Goal: Communication & Community: Answer question/provide support

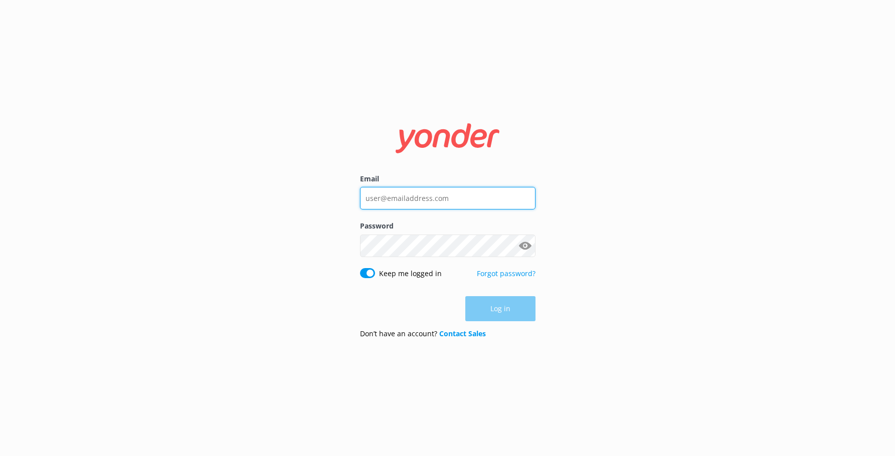
type input "[PERSON_NAME][EMAIL_ADDRESS][DOMAIN_NAME]"
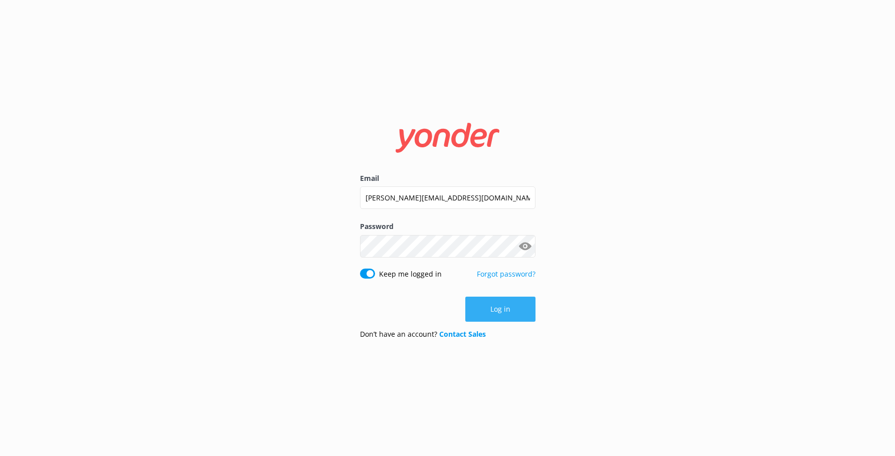
click at [531, 320] on button "Log in" at bounding box center [500, 309] width 70 height 25
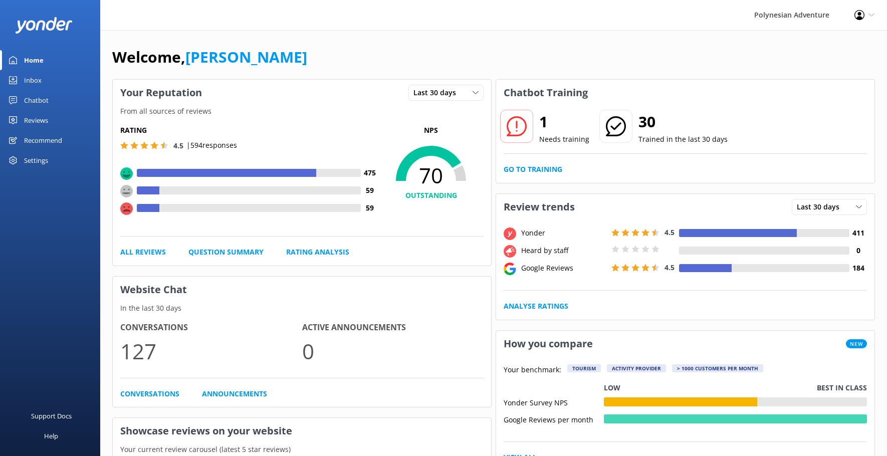
click at [33, 123] on div "Reviews" at bounding box center [36, 120] width 24 height 20
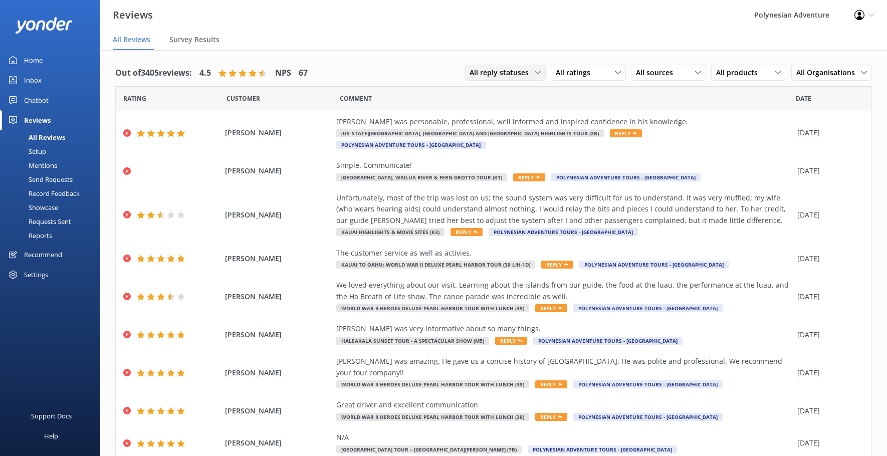
click at [482, 68] on span "All reply statuses" at bounding box center [502, 72] width 65 height 11
click at [509, 73] on span "All reply statuses" at bounding box center [502, 72] width 65 height 11
click at [556, 68] on span "All ratings" at bounding box center [576, 72] width 41 height 11
click at [575, 156] on div "Detractors" at bounding box center [588, 154] width 46 height 10
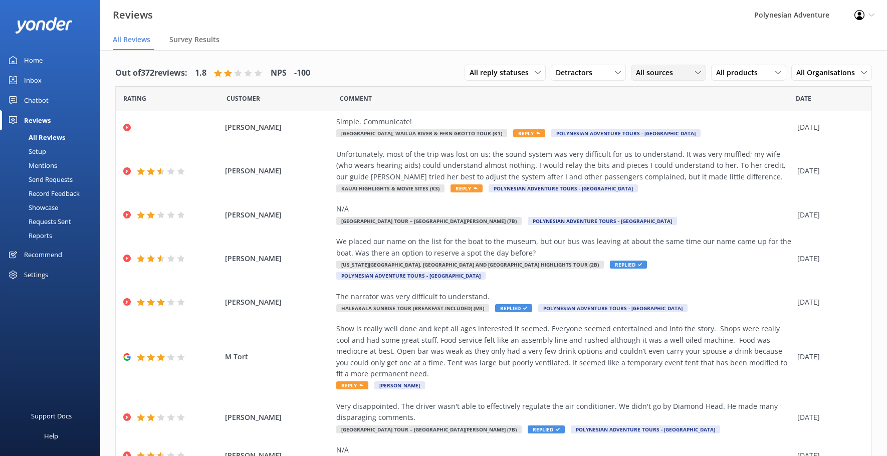
click at [648, 70] on span "All sources" at bounding box center [657, 72] width 43 height 11
click at [684, 116] on div "Yonder survey" at bounding box center [674, 114] width 56 height 10
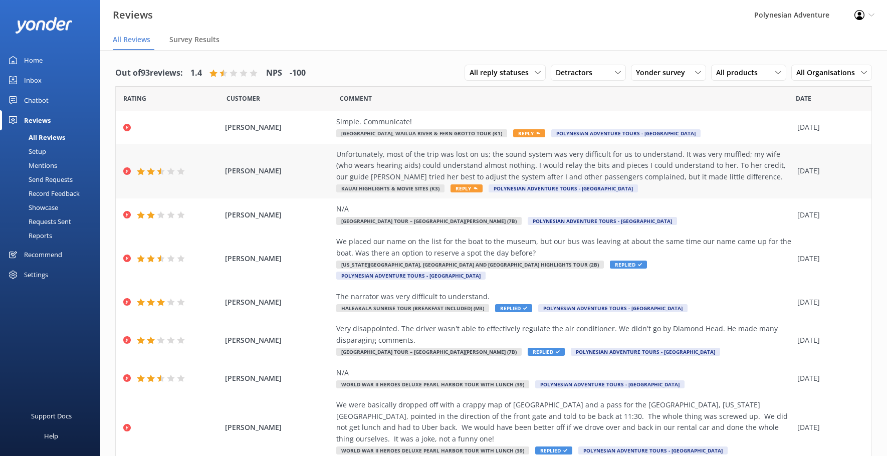
click at [443, 169] on div "Unfortunately, most of the trip was lost on us; the sound system was very diffi…" at bounding box center [564, 166] width 456 height 34
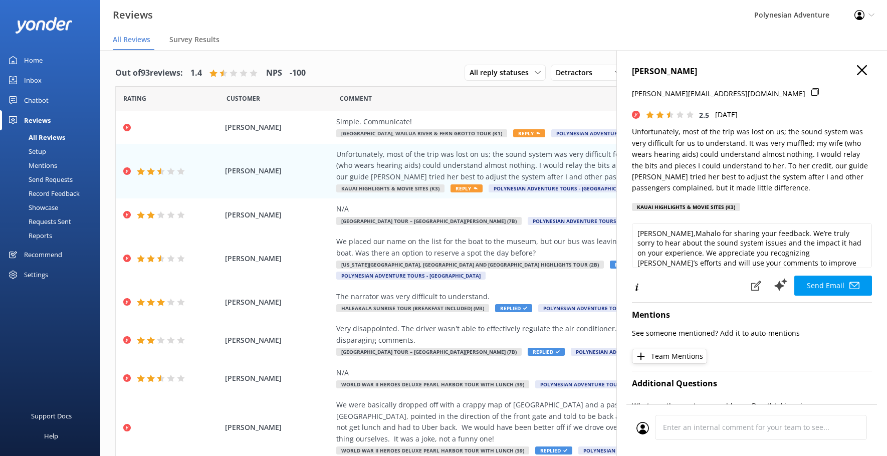
scroll to position [50, 0]
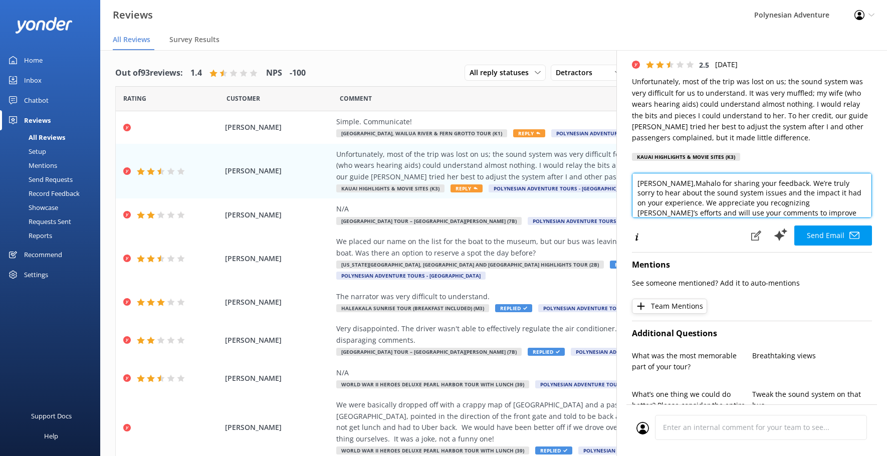
click at [691, 181] on textarea "[PERSON_NAME],Mahalo for sharing your feedback. We’re truly sorry to hear about…" at bounding box center [752, 195] width 240 height 45
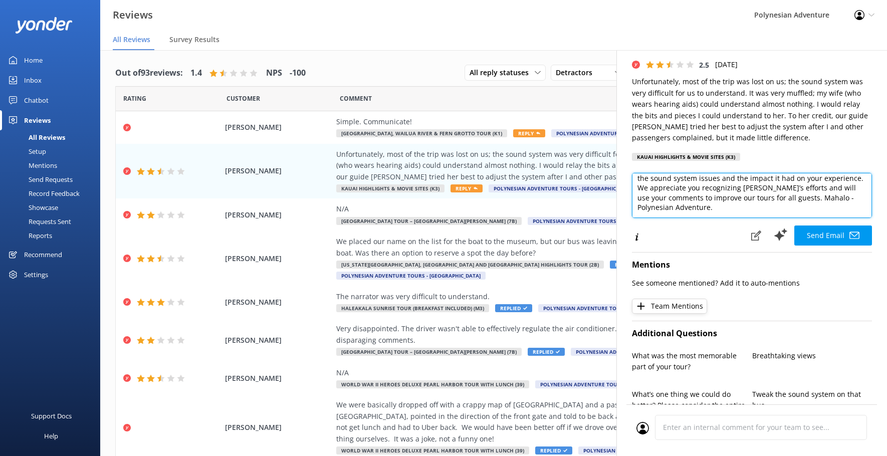
click at [663, 206] on textarea "[PERSON_NAME], Mahalo for sharing your feedback. We’re truly sorry to hear abou…" at bounding box center [752, 195] width 240 height 45
click at [669, 208] on textarea "[PERSON_NAME], Mahalo for sharing your feedback. We’re truly sorry to hear abou…" at bounding box center [752, 195] width 240 height 45
click at [714, 209] on textarea "[PERSON_NAME], Mahalo for sharing your feedback. We’re truly sorry to hear abou…" at bounding box center [752, 195] width 240 height 45
click at [835, 185] on textarea "[PERSON_NAME], Mahalo for sharing your feedback. We’re truly sorry to hear abou…" at bounding box center [752, 195] width 240 height 45
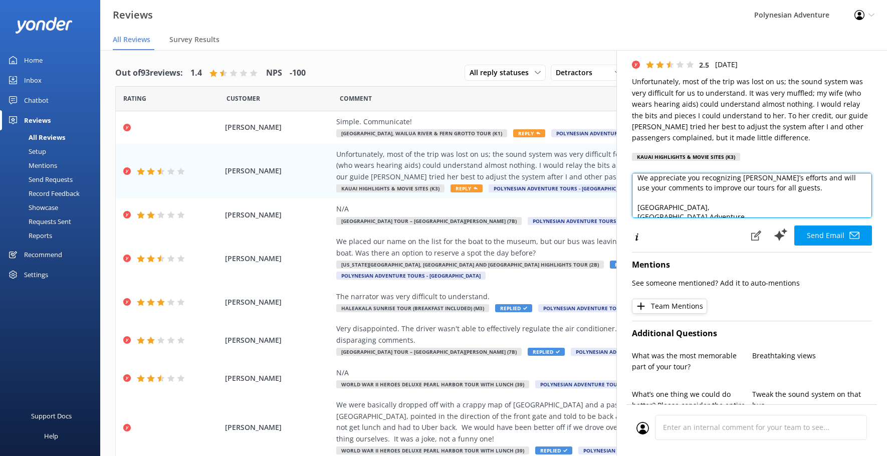
scroll to position [54, 0]
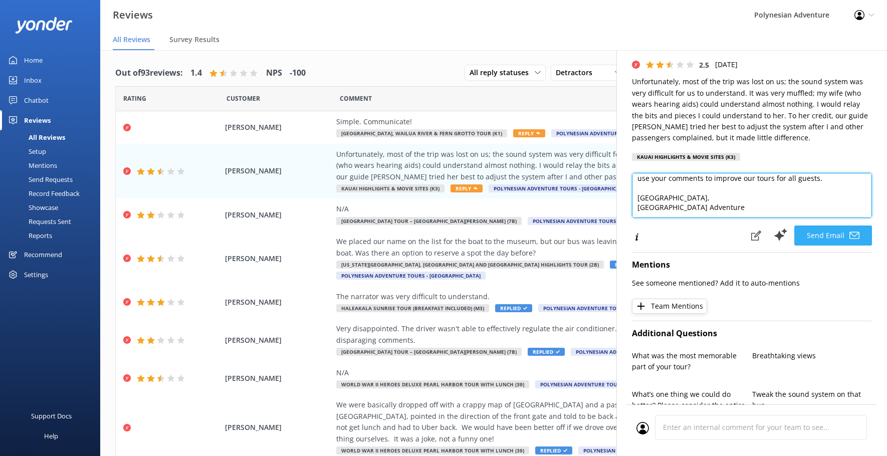
type textarea "[PERSON_NAME], Mahalo for sharing your feedback. We’re truly sorry to hear abou…"
click at [826, 228] on button "Send Email" at bounding box center [833, 236] width 78 height 20
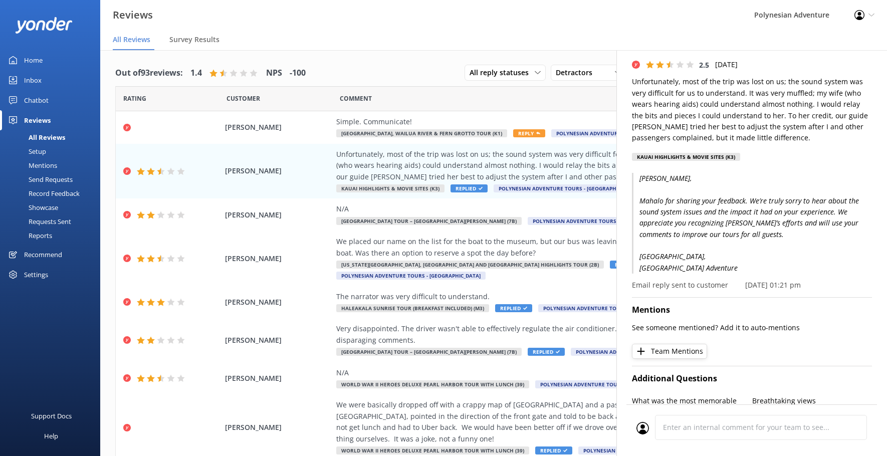
scroll to position [0, 0]
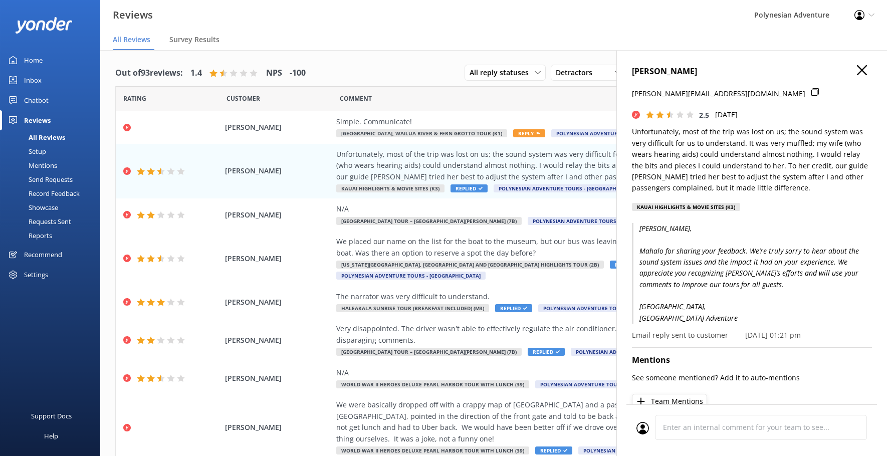
click at [857, 71] on icon "button" at bounding box center [862, 70] width 10 height 10
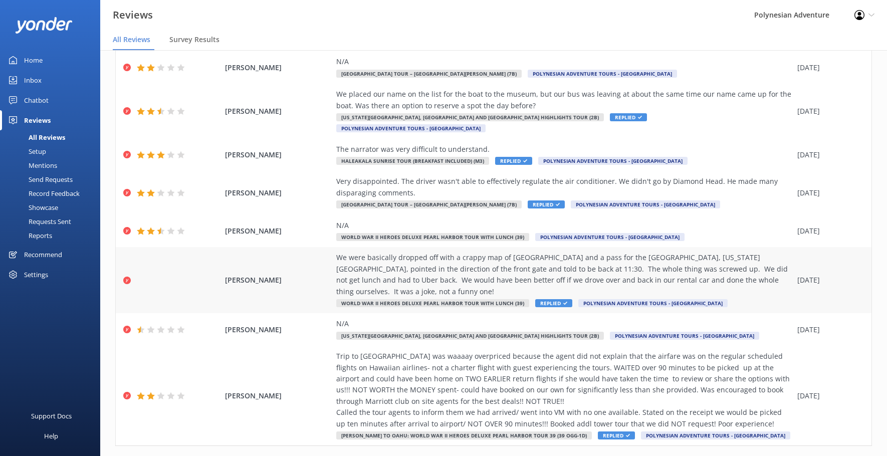
scroll to position [148, 0]
click at [460, 180] on div "Very disappointed. The driver wasn't able to effectively regulate the air condi…" at bounding box center [564, 186] width 456 height 23
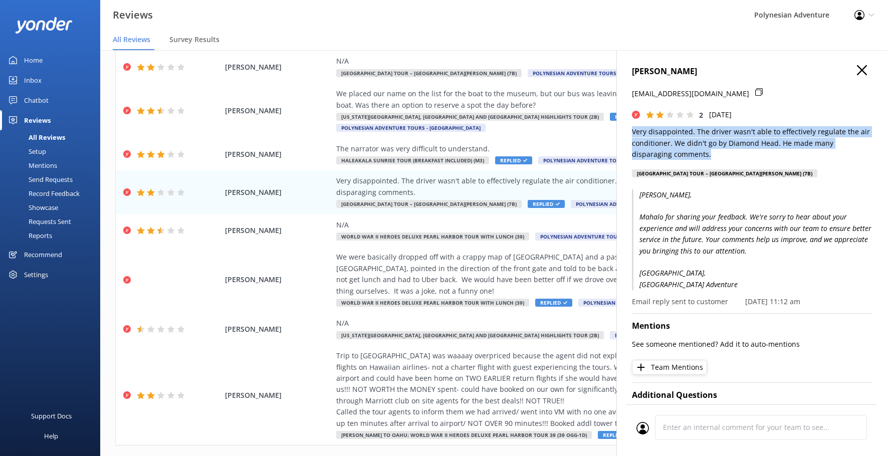
drag, startPoint x: 721, startPoint y: 153, endPoint x: 634, endPoint y: 129, distance: 91.0
click at [634, 129] on p "Very disappointed. The driver wasn't able to effectively regulate the air condi…" at bounding box center [752, 143] width 240 height 34
copy p "Very disappointed. The driver wasn't able to effectively regulate the air condi…"
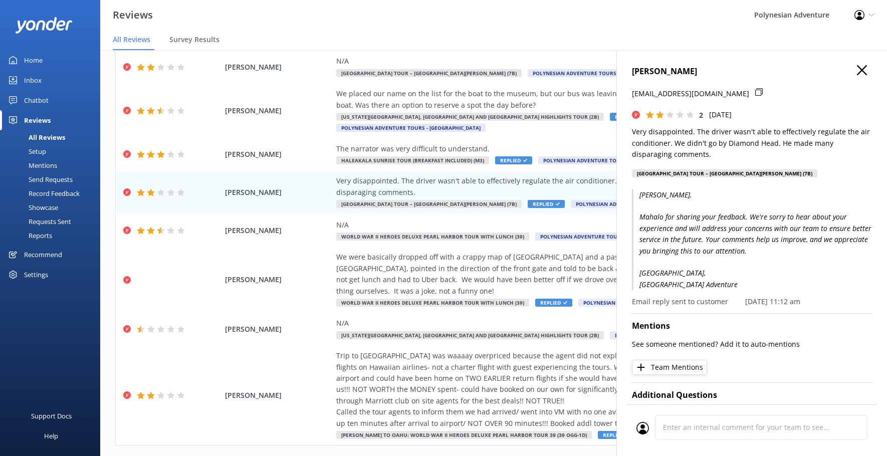
click at [698, 238] on p "[PERSON_NAME], Mahalo for sharing your feedback. We're sorry to hear about your…" at bounding box center [752, 239] width 240 height 101
click at [848, 73] on h4 "[PERSON_NAME]" at bounding box center [752, 71] width 240 height 13
click at [857, 68] on use "button" at bounding box center [862, 70] width 10 height 10
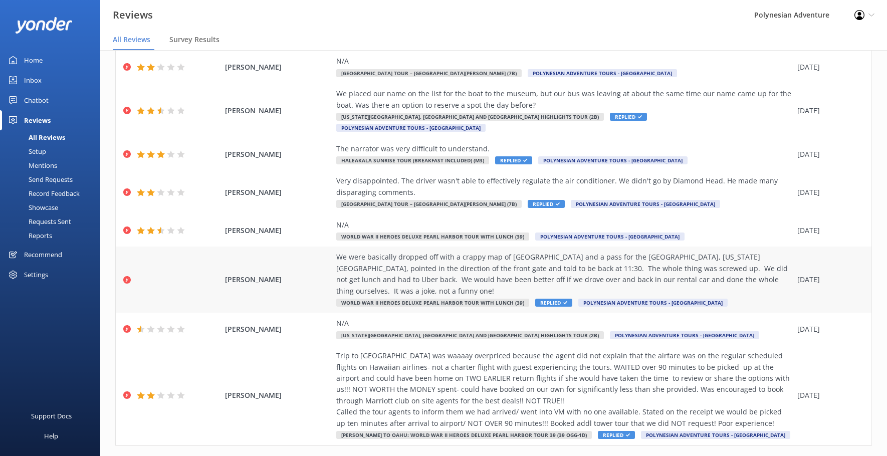
click at [499, 258] on div "We were basically dropped off with a crappy map of [GEOGRAPHIC_DATA] and a pass…" at bounding box center [564, 274] width 456 height 45
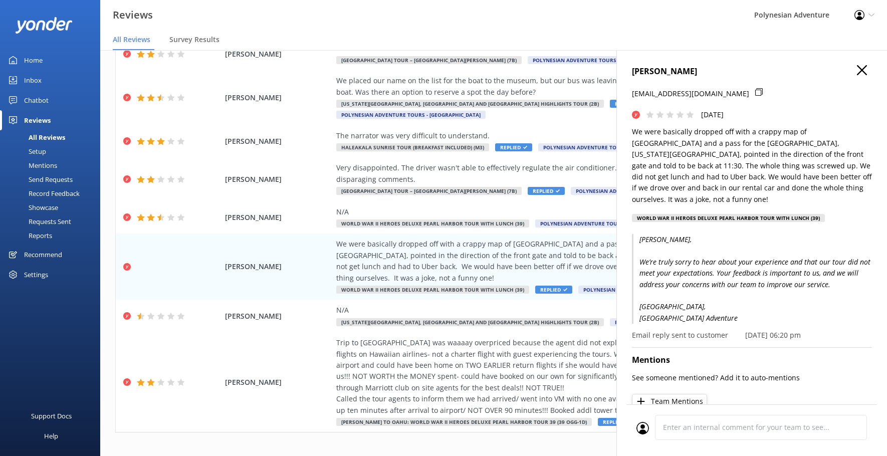
scroll to position [20, 0]
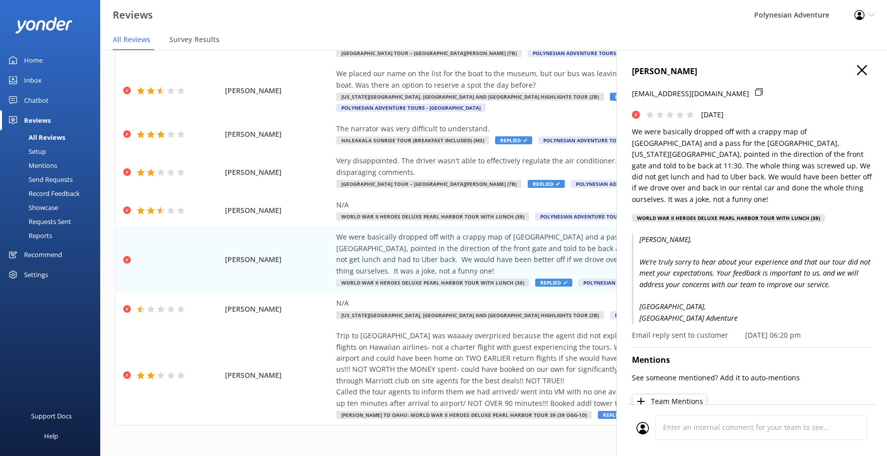
click at [859, 69] on icon "button" at bounding box center [862, 70] width 10 height 10
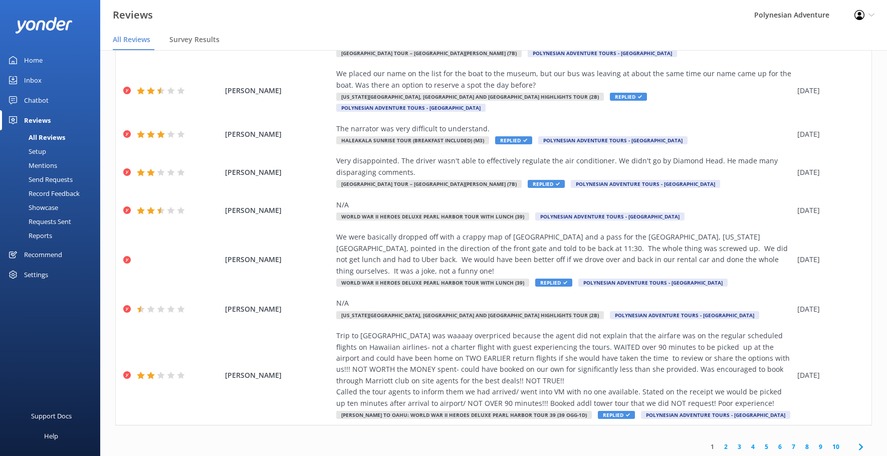
click at [721, 442] on link "2" at bounding box center [726, 447] width 14 height 10
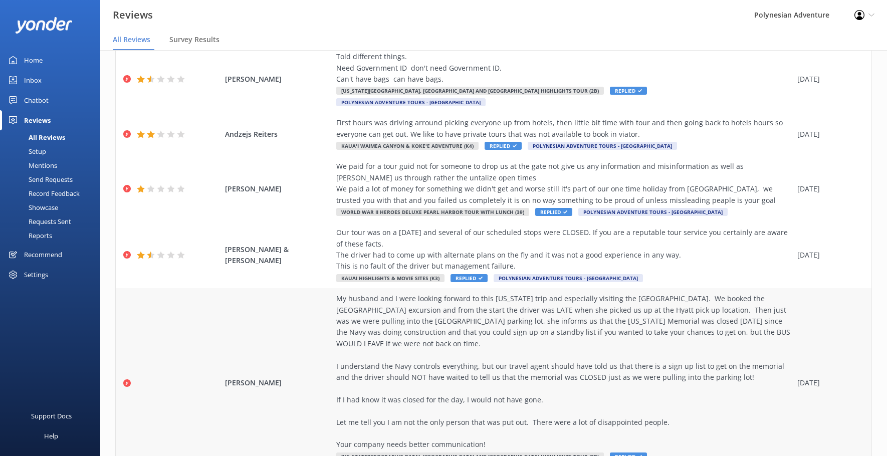
scroll to position [361, 0]
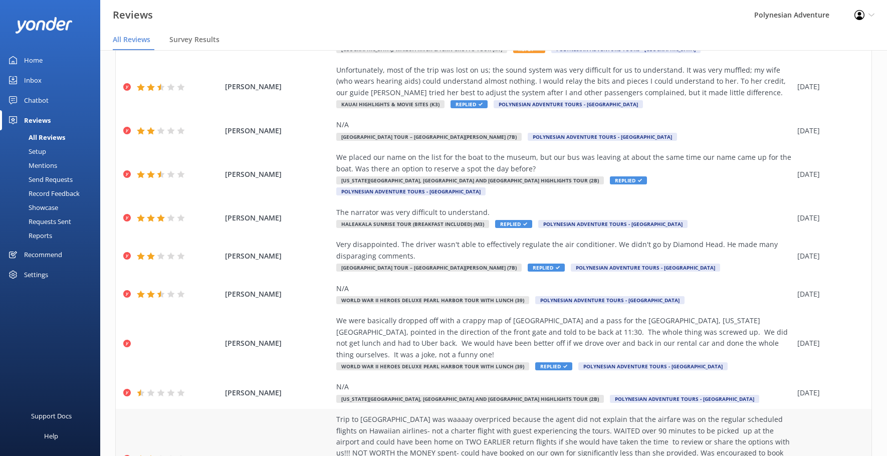
scroll to position [148, 0]
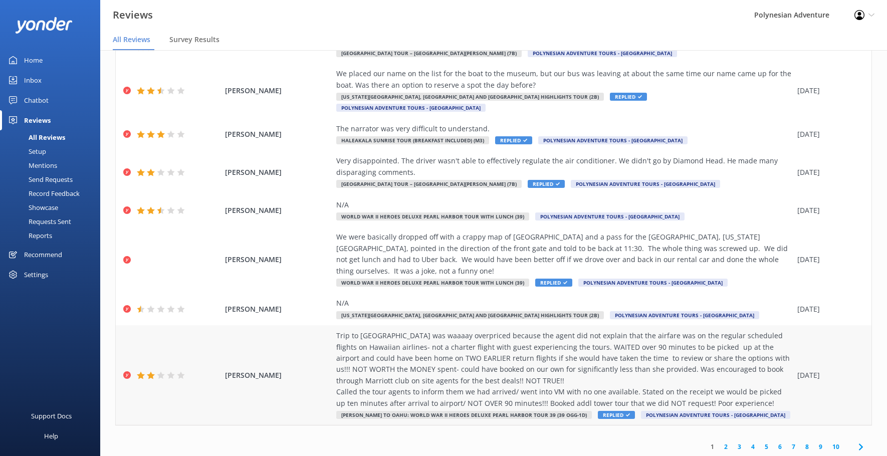
click at [556, 330] on div "Trip to [GEOGRAPHIC_DATA] was waaaay overpriced because the agent did not expla…" at bounding box center [564, 369] width 456 height 79
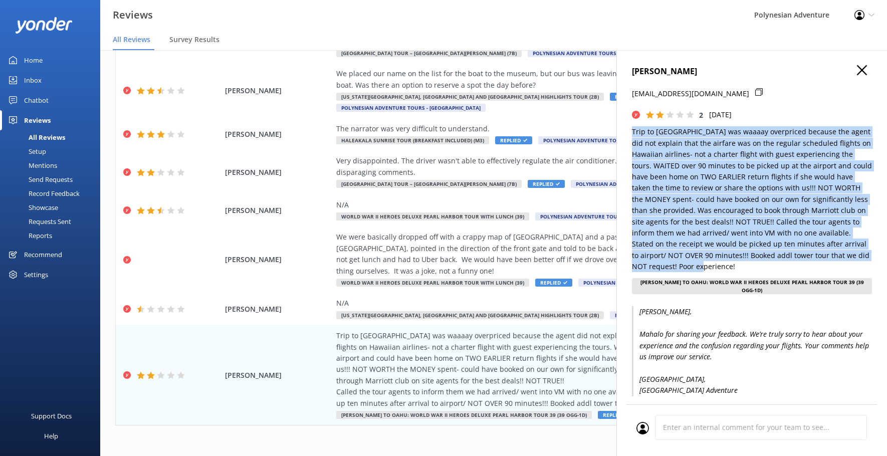
drag, startPoint x: 631, startPoint y: 131, endPoint x: 787, endPoint y: 271, distance: 209.1
click at [787, 271] on div "[PERSON_NAME] [EMAIL_ADDRESS][DOMAIN_NAME] 2 [DATE] Trip to [GEOGRAPHIC_DATA] w…" at bounding box center [752, 278] width 271 height 456
copy p "Trip to [GEOGRAPHIC_DATA] was waaaay overpriced because the agent did not expla…"
click at [857, 68] on use "button" at bounding box center [862, 70] width 10 height 10
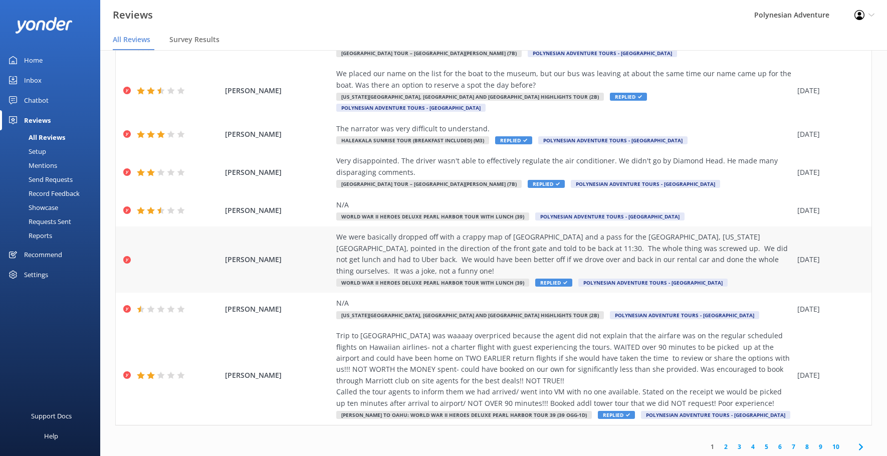
click at [534, 244] on div "We were basically dropped off with a crappy map of [GEOGRAPHIC_DATA] and a pass…" at bounding box center [564, 254] width 456 height 45
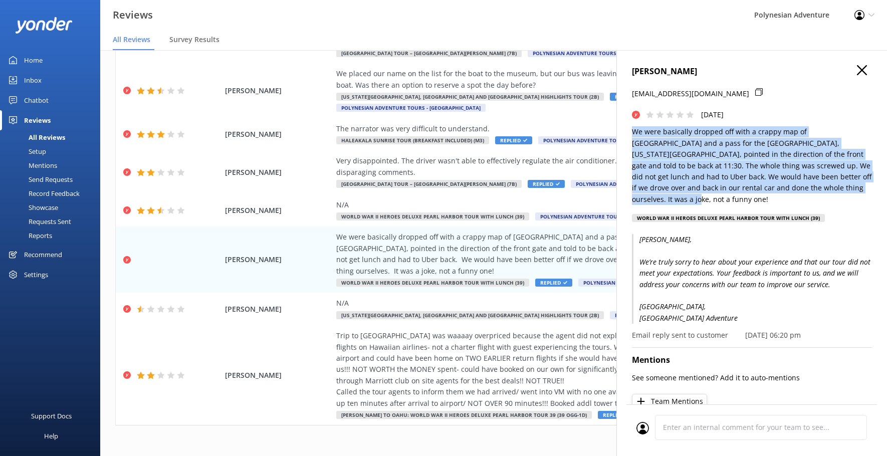
drag, startPoint x: 853, startPoint y: 190, endPoint x: 627, endPoint y: 134, distance: 233.0
click at [627, 134] on div "[PERSON_NAME] [EMAIL_ADDRESS][DOMAIN_NAME] [DATE] We were basically dropped off…" at bounding box center [752, 278] width 271 height 456
copy p "We were basically dropped off with a crappy map of [GEOGRAPHIC_DATA] and a pass…"
click at [857, 67] on icon "button" at bounding box center [862, 70] width 10 height 10
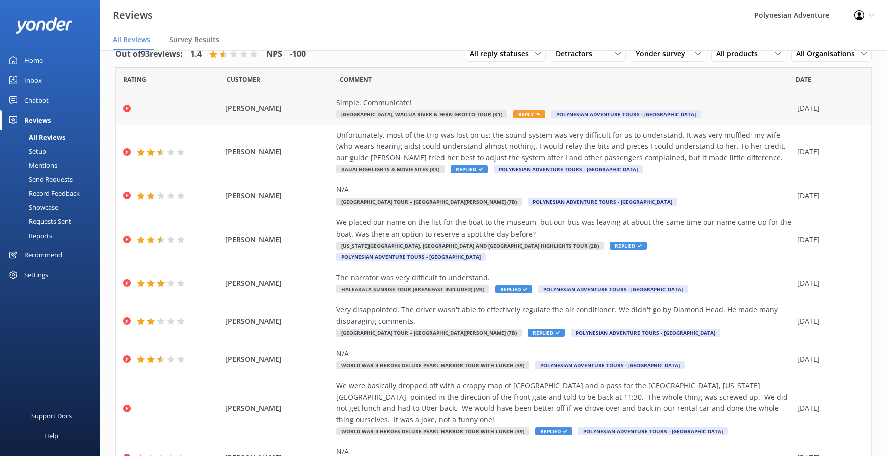
scroll to position [0, 0]
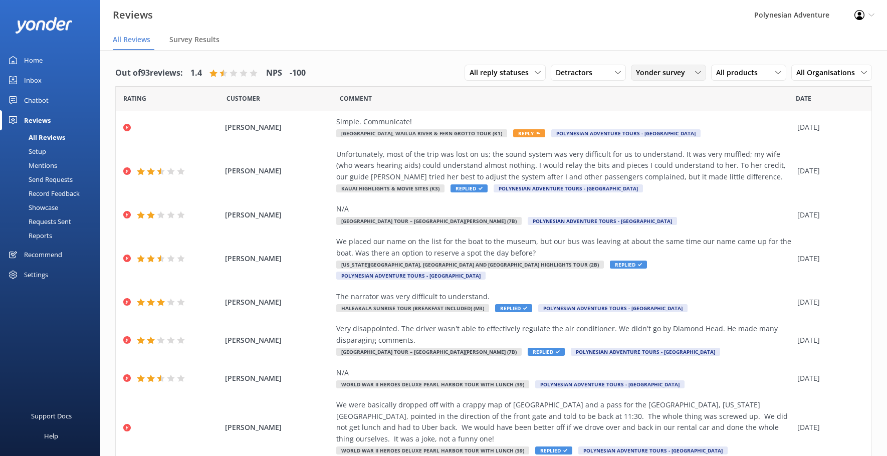
click at [651, 69] on span "Yonder survey" at bounding box center [663, 72] width 55 height 11
click at [641, 75] on span "Yonder survey" at bounding box center [663, 72] width 55 height 11
click at [599, 78] on div "Detractors" at bounding box center [588, 72] width 70 height 11
click at [591, 116] on div "Promoters" at bounding box center [587, 114] width 45 height 10
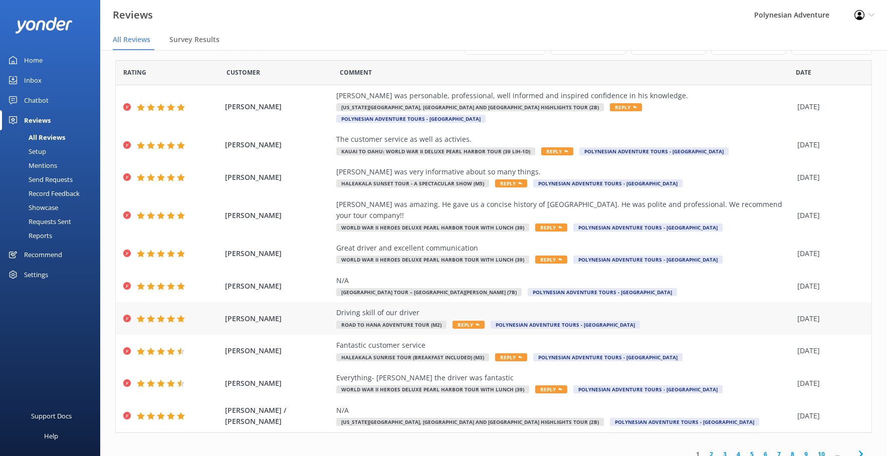
scroll to position [20, 0]
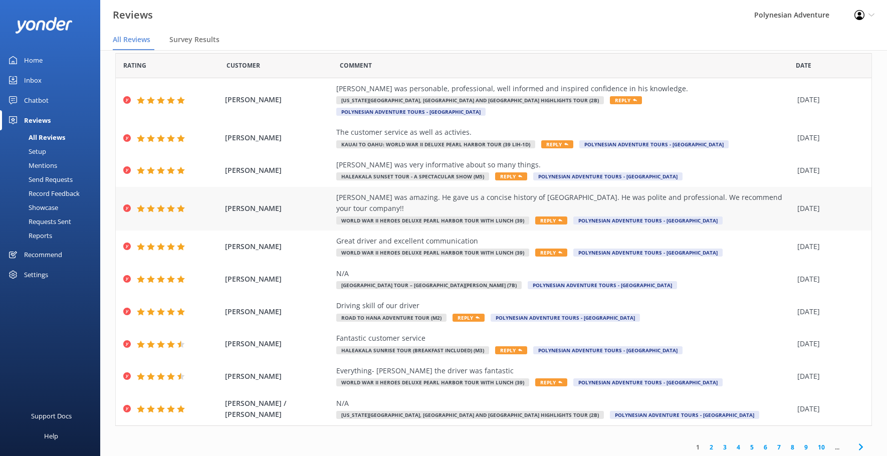
click at [689, 196] on div "[PERSON_NAME] was amazing. He gave us a concise history of [GEOGRAPHIC_DATA]. H…" at bounding box center [564, 209] width 456 height 34
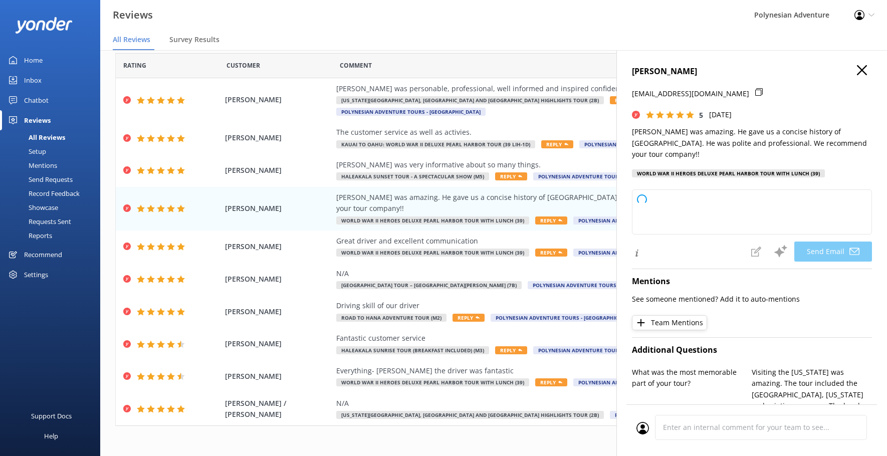
type textarea "[PERSON_NAME], [PERSON_NAME] for your wonderful feedback! We're delighted to he…"
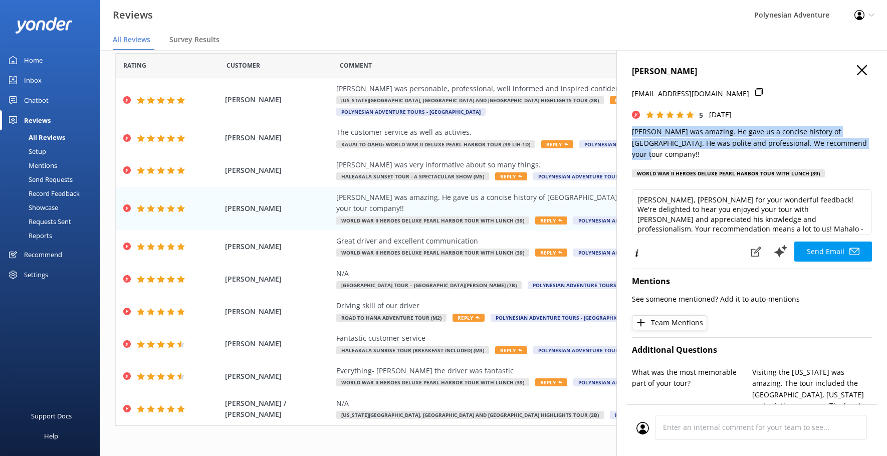
drag, startPoint x: 631, startPoint y: 130, endPoint x: 856, endPoint y: 144, distance: 226.0
click at [856, 144] on div "[PERSON_NAME] [EMAIL_ADDRESS][DOMAIN_NAME] 5 [DATE] [PERSON_NAME] was amazing. …" at bounding box center [752, 278] width 271 height 456
copy p "[PERSON_NAME] was amazing. He gave us a concise history of [GEOGRAPHIC_DATA]. H…"
click at [857, 75] on icon "button" at bounding box center [862, 70] width 10 height 10
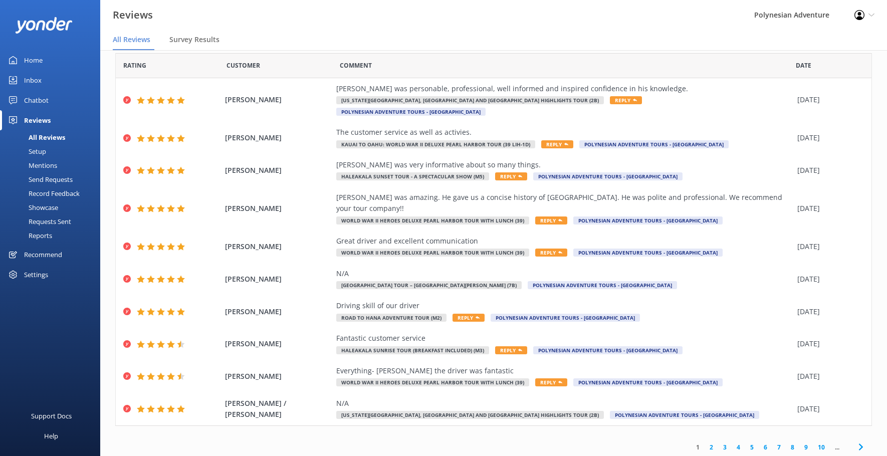
click at [710, 443] on link "2" at bounding box center [712, 448] width 14 height 10
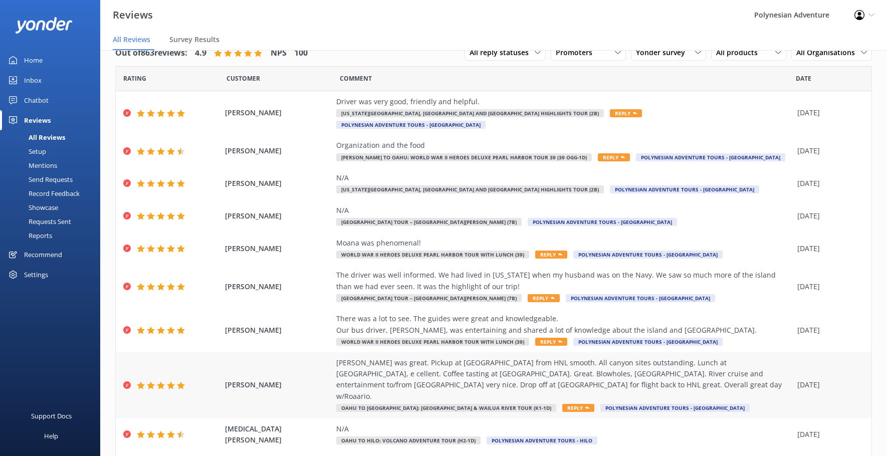
scroll to position [58, 0]
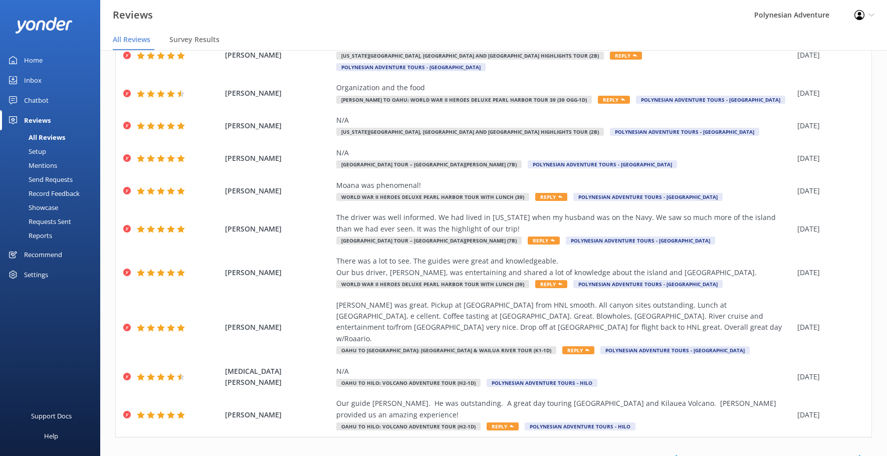
click at [718, 454] on link "3" at bounding box center [725, 459] width 14 height 10
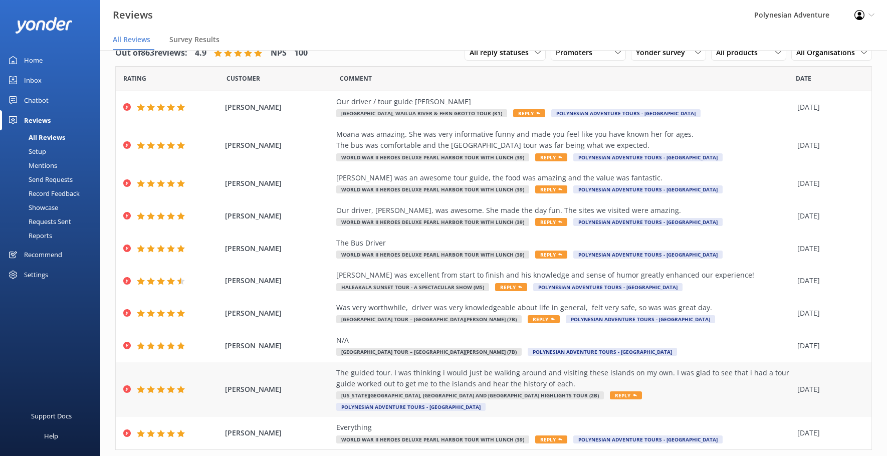
scroll to position [36, 0]
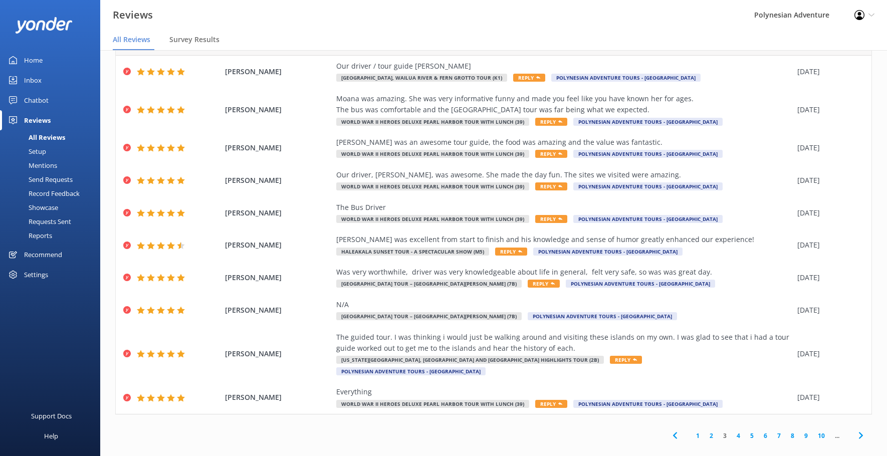
click at [732, 431] on link "4" at bounding box center [739, 436] width 14 height 10
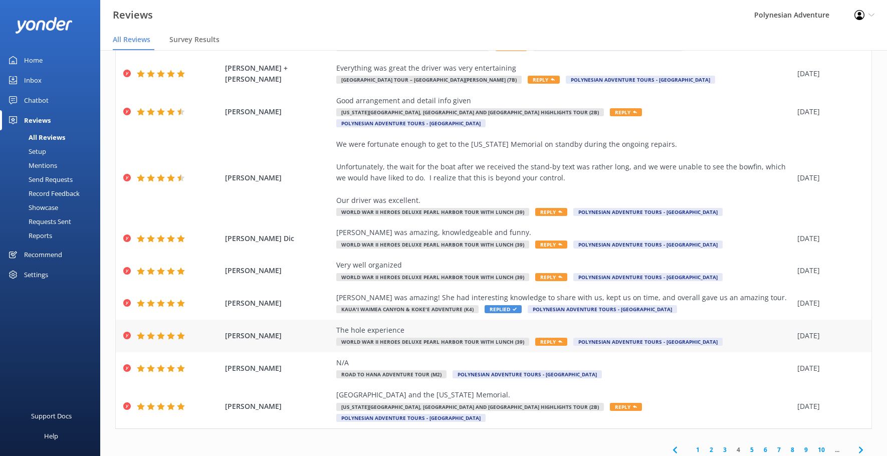
scroll to position [69, 0]
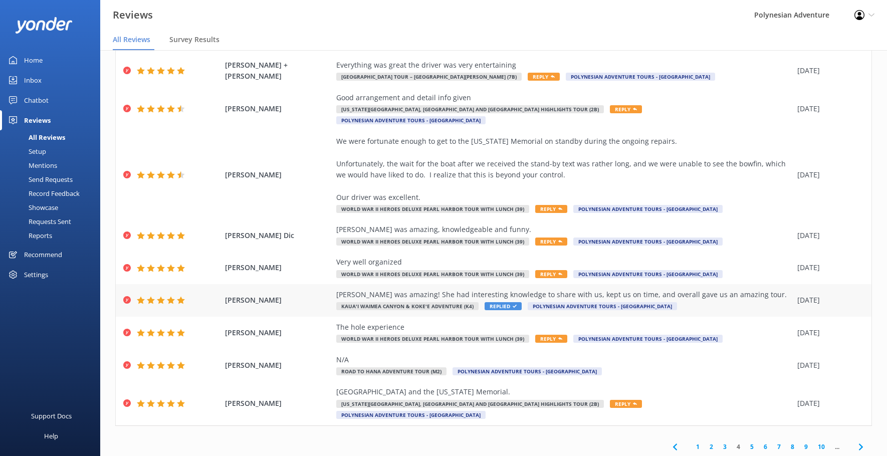
click at [730, 294] on div "[PERSON_NAME] was amazing! She had interesting knowledge to share with us, kept…" at bounding box center [564, 300] width 456 height 23
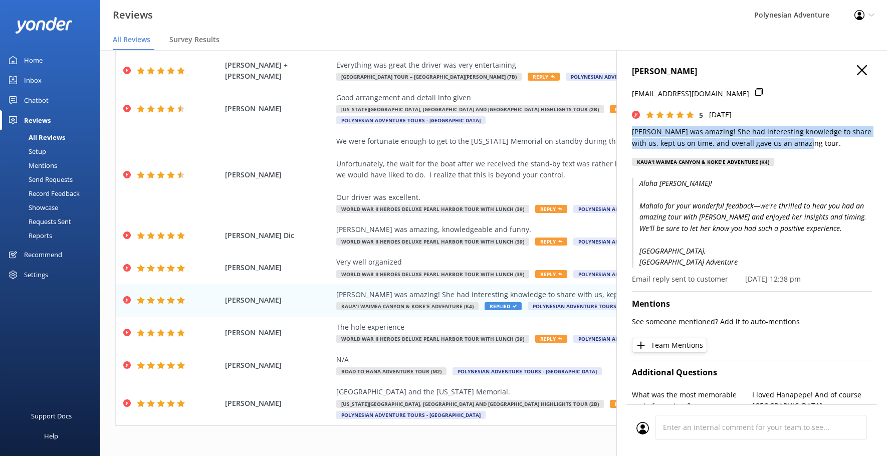
drag, startPoint x: 813, startPoint y: 143, endPoint x: 623, endPoint y: 134, distance: 190.7
click at [623, 134] on div "[PERSON_NAME] [PERSON_NAME][EMAIL_ADDRESS][DOMAIN_NAME] 5 [DATE] [PERSON_NAME] …" at bounding box center [752, 278] width 271 height 456
copy p "[PERSON_NAME] was amazing! She had interesting knowledge to share with us, kept…"
drag, startPoint x: 854, startPoint y: 68, endPoint x: 801, endPoint y: 173, distance: 117.9
click at [857, 68] on icon "button" at bounding box center [862, 70] width 10 height 10
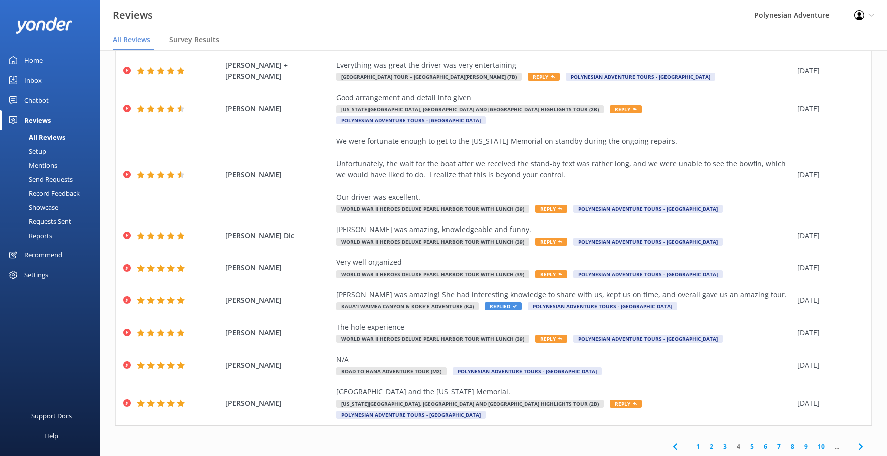
click at [772, 442] on link "7" at bounding box center [779, 447] width 14 height 10
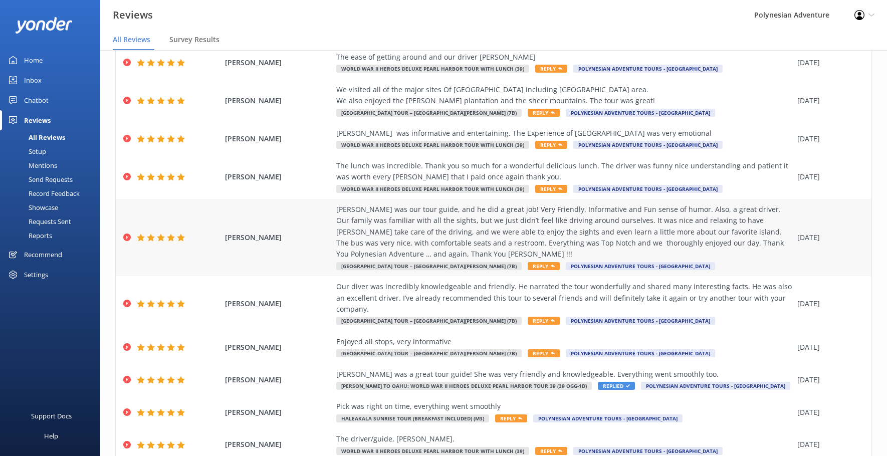
scroll to position [100, 0]
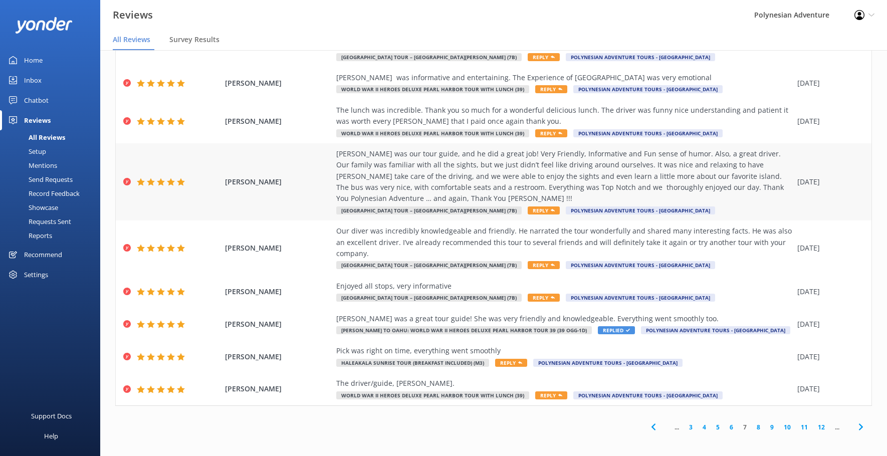
click at [470, 195] on div "[PERSON_NAME] was our tour guide, and he did a great job! Very Friendly, Inform…" at bounding box center [564, 176] width 456 height 56
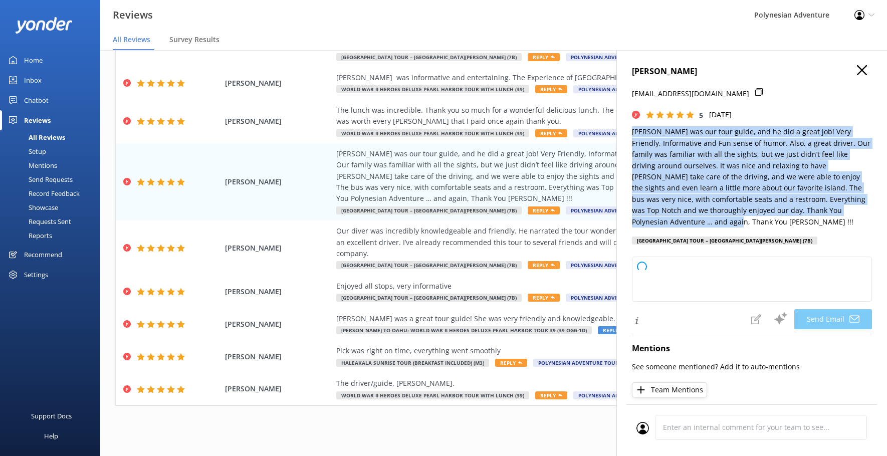
type textarea "[PERSON_NAME],[PERSON_NAME] for your wonderful review! We're delighted to hear …"
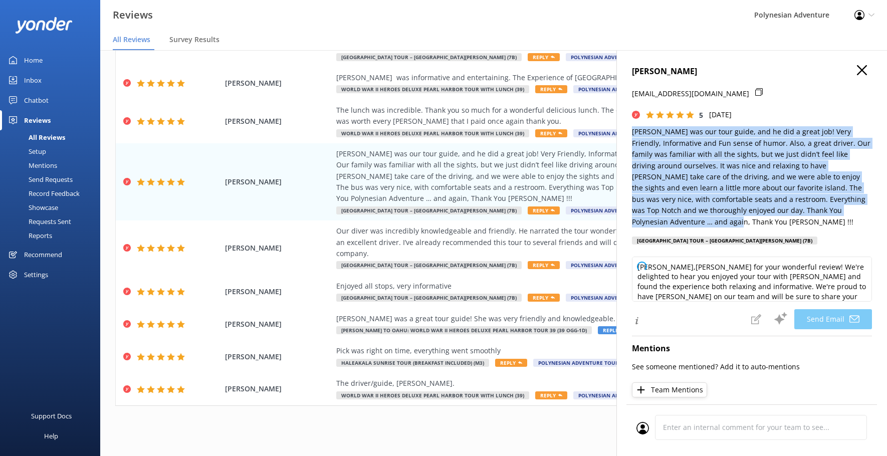
drag, startPoint x: 720, startPoint y: 224, endPoint x: 633, endPoint y: 131, distance: 126.9
click at [633, 131] on p "[PERSON_NAME] was our tour guide, and he did a great job! Very Friendly, Inform…" at bounding box center [752, 176] width 240 height 101
copy p "[PERSON_NAME] was our tour guide, and he did a great job! Very Friendly, Inform…"
click at [777, 188] on p "[PERSON_NAME] was our tour guide, and he did a great job! Very Friendly, Inform…" at bounding box center [752, 176] width 240 height 101
drag, startPoint x: 735, startPoint y: 224, endPoint x: 621, endPoint y: 137, distance: 143.4
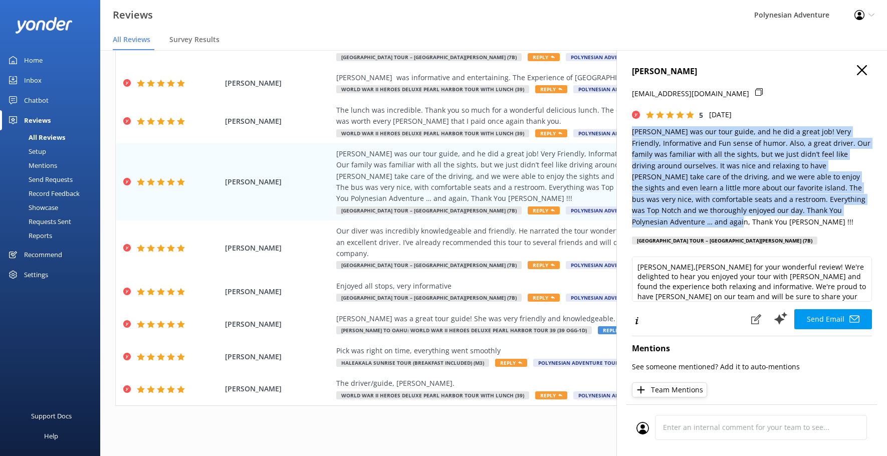
click at [621, 137] on div "[PERSON_NAME] [PERSON_NAME][EMAIL_ADDRESS][DOMAIN_NAME] 5 [DATE] [PERSON_NAME] …" at bounding box center [752, 278] width 271 height 456
copy p "[PERSON_NAME] was our tour guide, and he did a great job! Very Friendly, Inform…"
click at [857, 71] on use "button" at bounding box center [862, 70] width 10 height 10
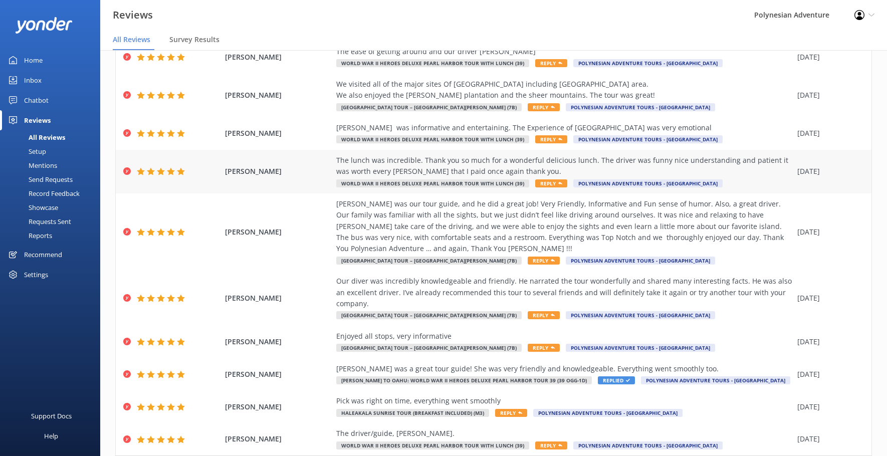
scroll to position [0, 0]
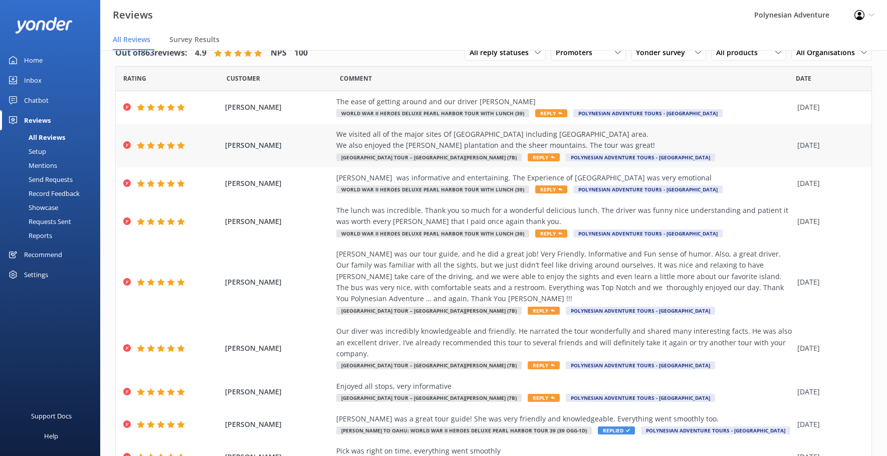
click at [618, 138] on div "We visited all of the major sites Of [GEOGRAPHIC_DATA] including [GEOGRAPHIC_DA…" at bounding box center [564, 140] width 456 height 23
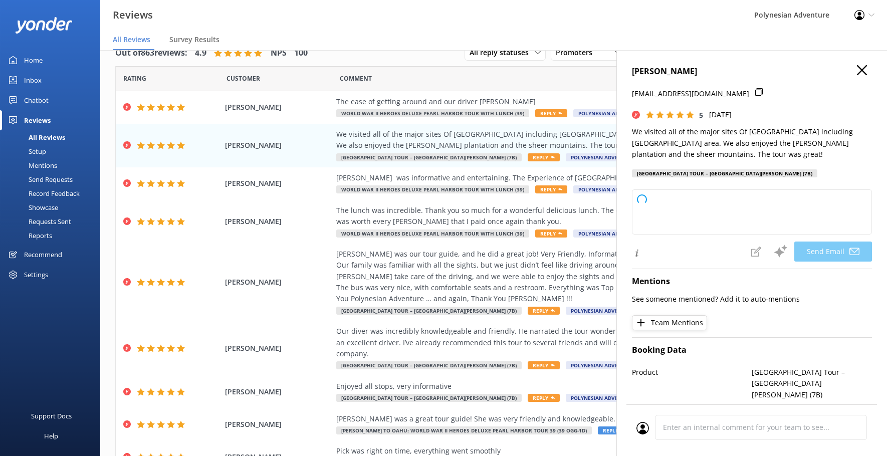
type textarea "[PERSON_NAME],[PERSON_NAME] for sharing your experience! We're delighted you en…"
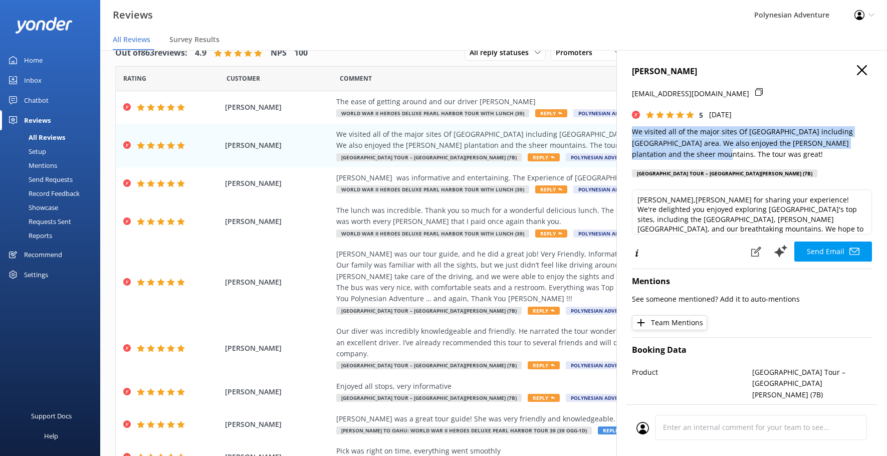
drag, startPoint x: 686, startPoint y: 154, endPoint x: 634, endPoint y: 134, distance: 56.3
click at [634, 134] on p "We visited all of the major sites Of [GEOGRAPHIC_DATA] including [GEOGRAPHIC_DA…" at bounding box center [752, 143] width 240 height 34
copy p "We visited all of the major sites Of [GEOGRAPHIC_DATA] including [GEOGRAPHIC_DA…"
